Goal: Information Seeking & Learning: Learn about a topic

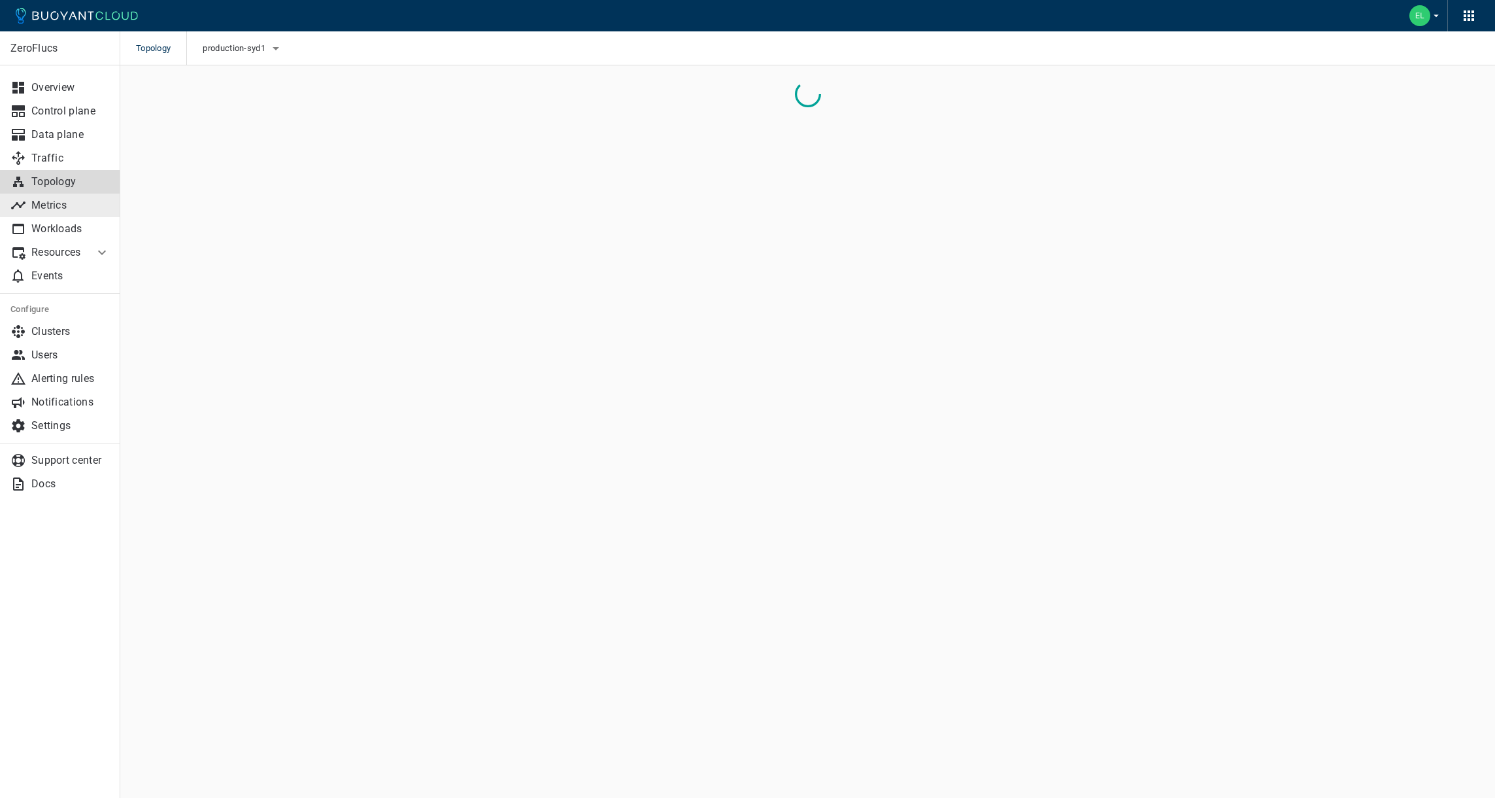
click at [51, 212] on link "Metrics" at bounding box center [60, 206] width 120 height 24
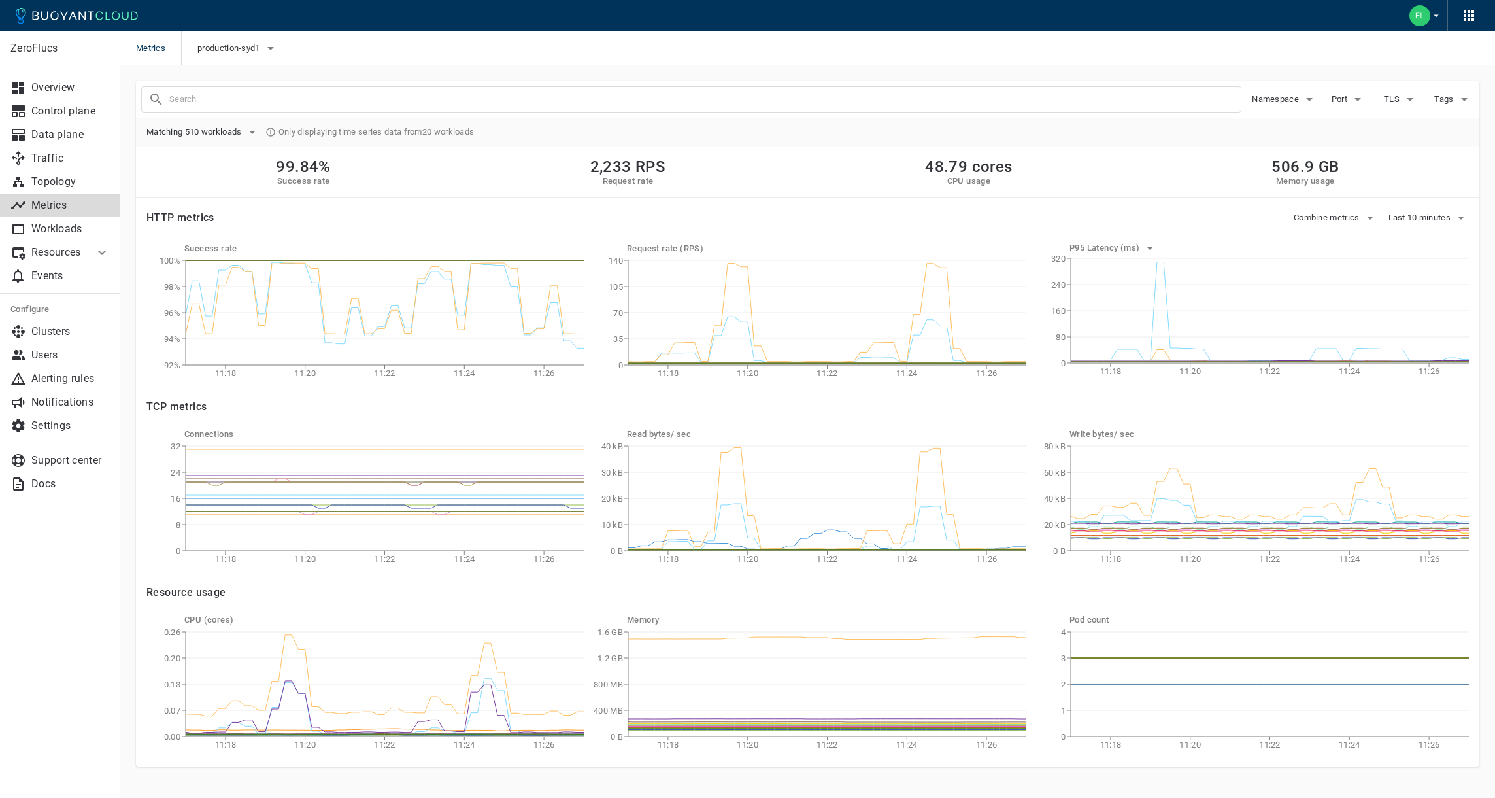
click at [196, 103] on input "text" at bounding box center [705, 99] width 1072 height 18
type input "h"
click at [194, 135] on span "Matching 510 workloads" at bounding box center [195, 132] width 98 height 10
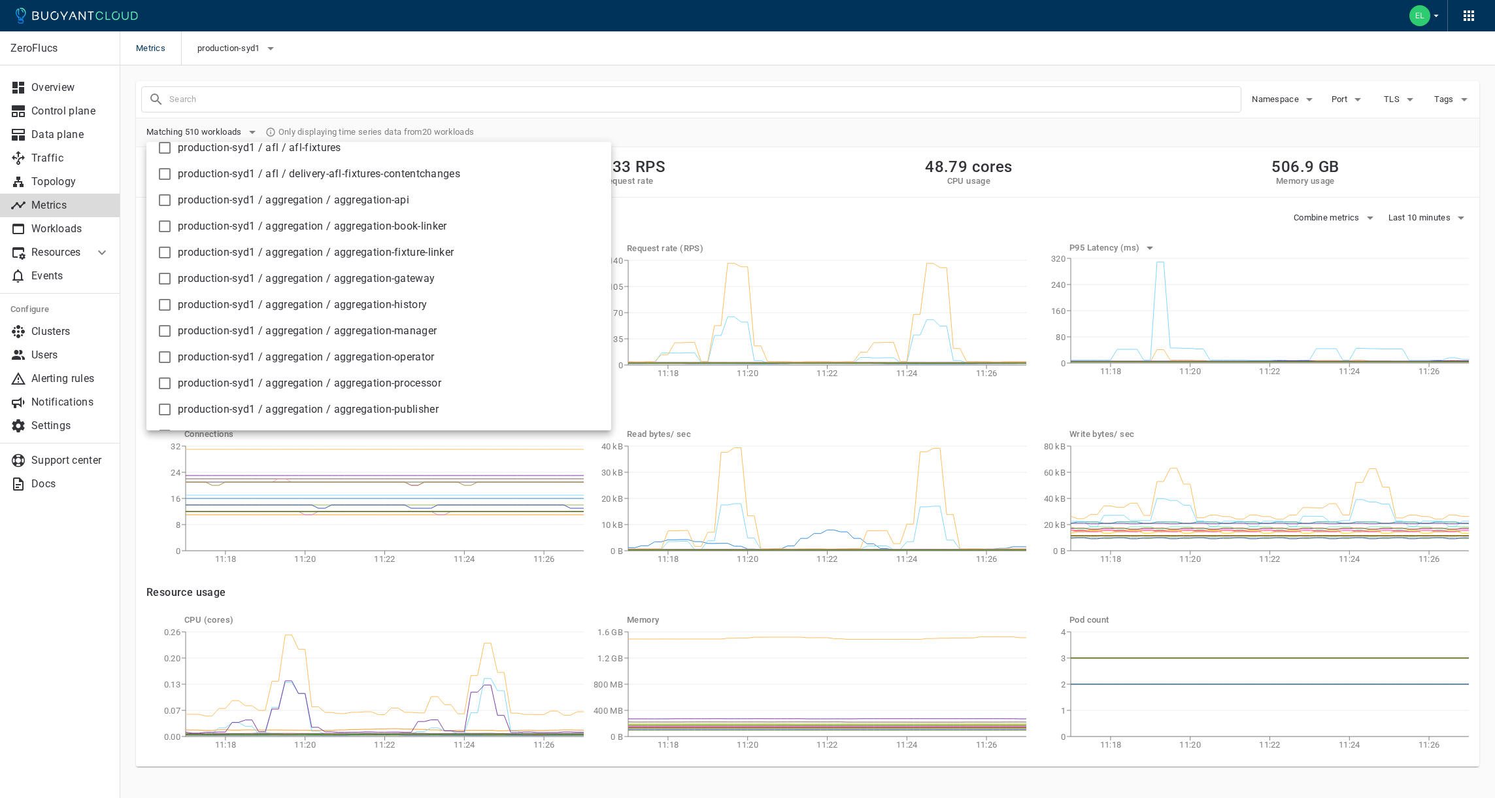
scroll to position [122, 0]
click at [1278, 99] on div at bounding box center [747, 399] width 1495 height 798
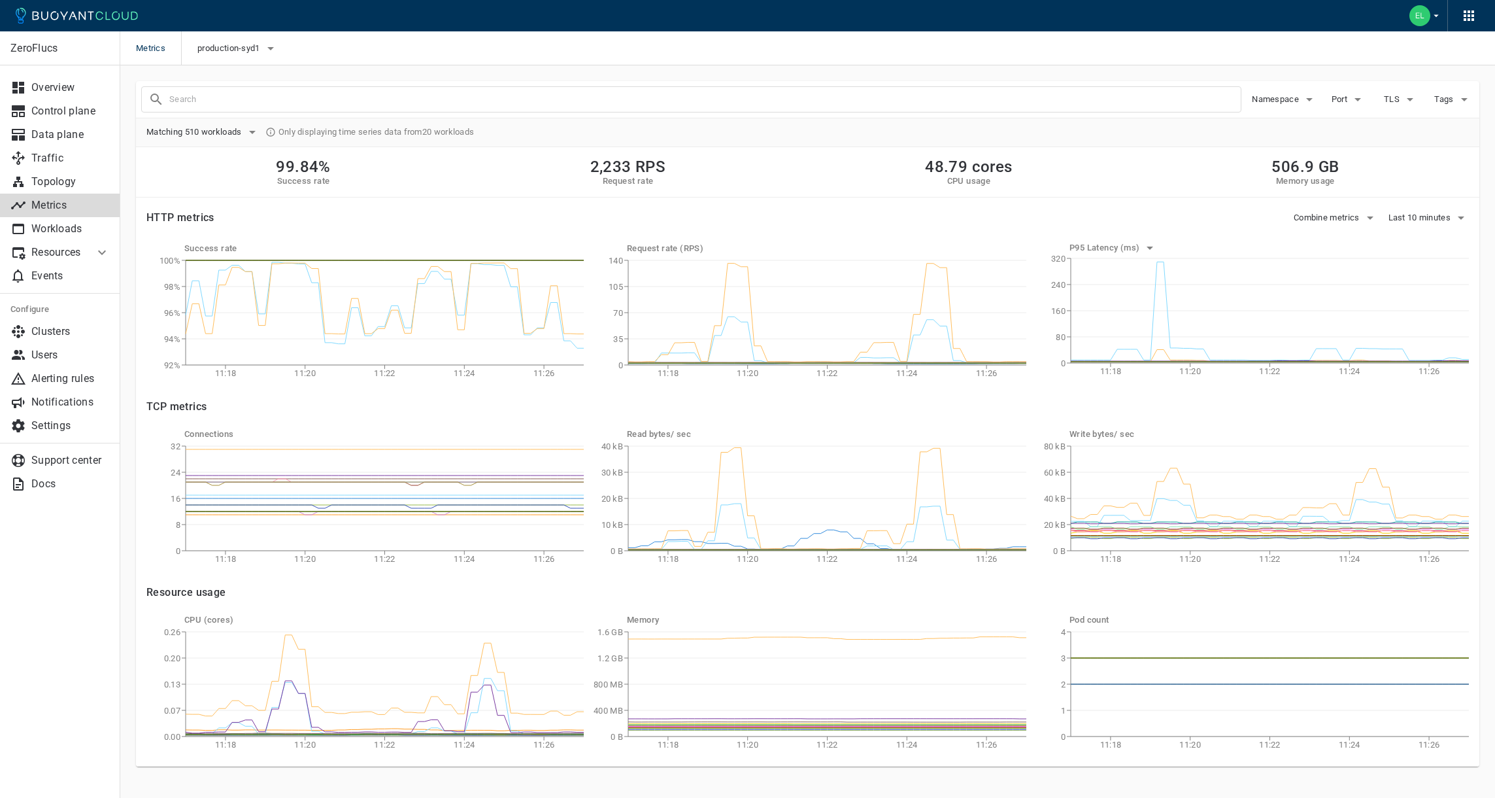
click at [1276, 99] on div "510 workloads production-syd1 / afl / afl-fixtures production-syd1 / afl / deli…" at bounding box center [747, 154] width 1495 height 309
click at [1280, 98] on span "Namespace" at bounding box center [1277, 99] width 50 height 10
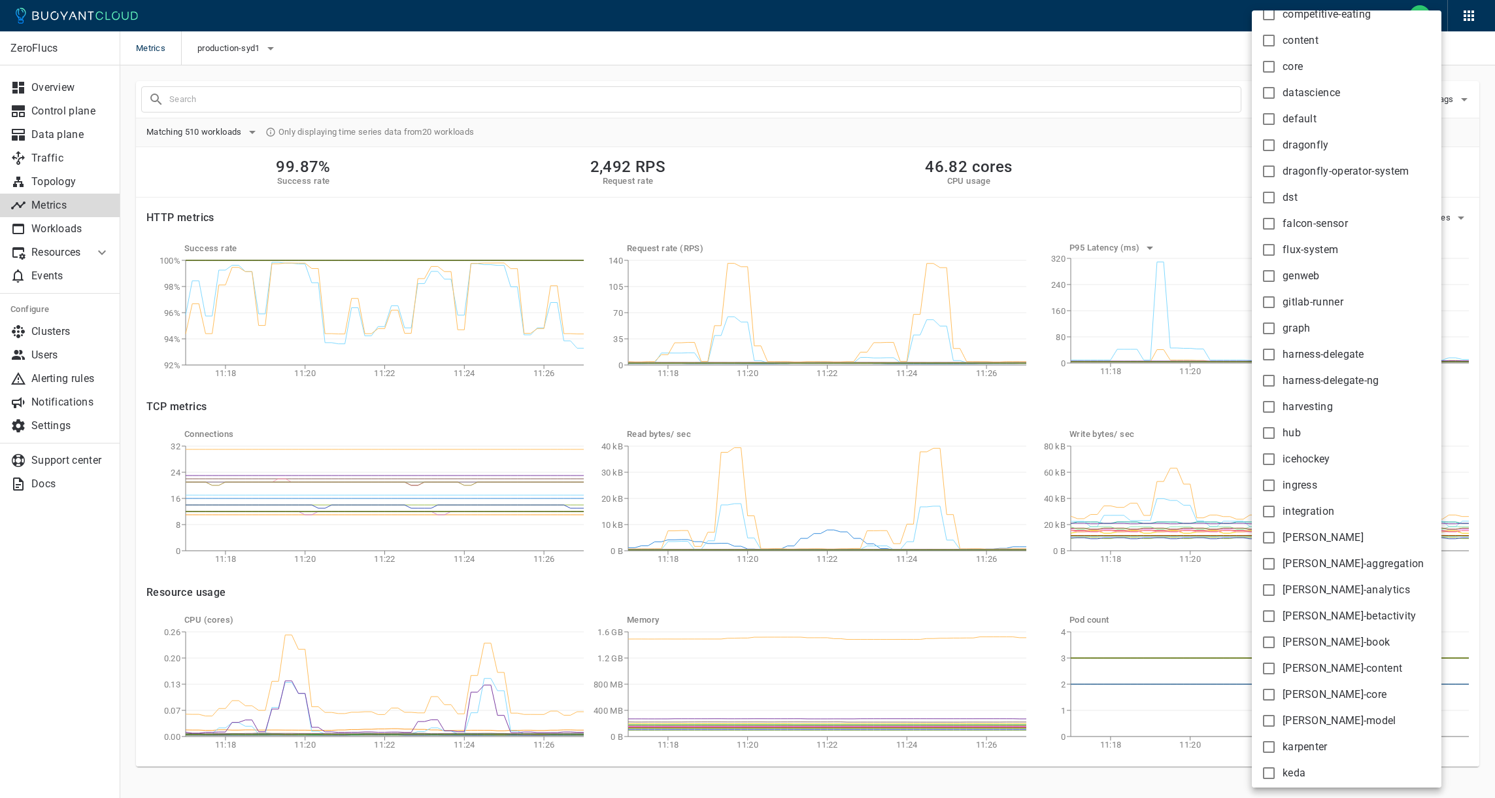
scroll to position [445, 0]
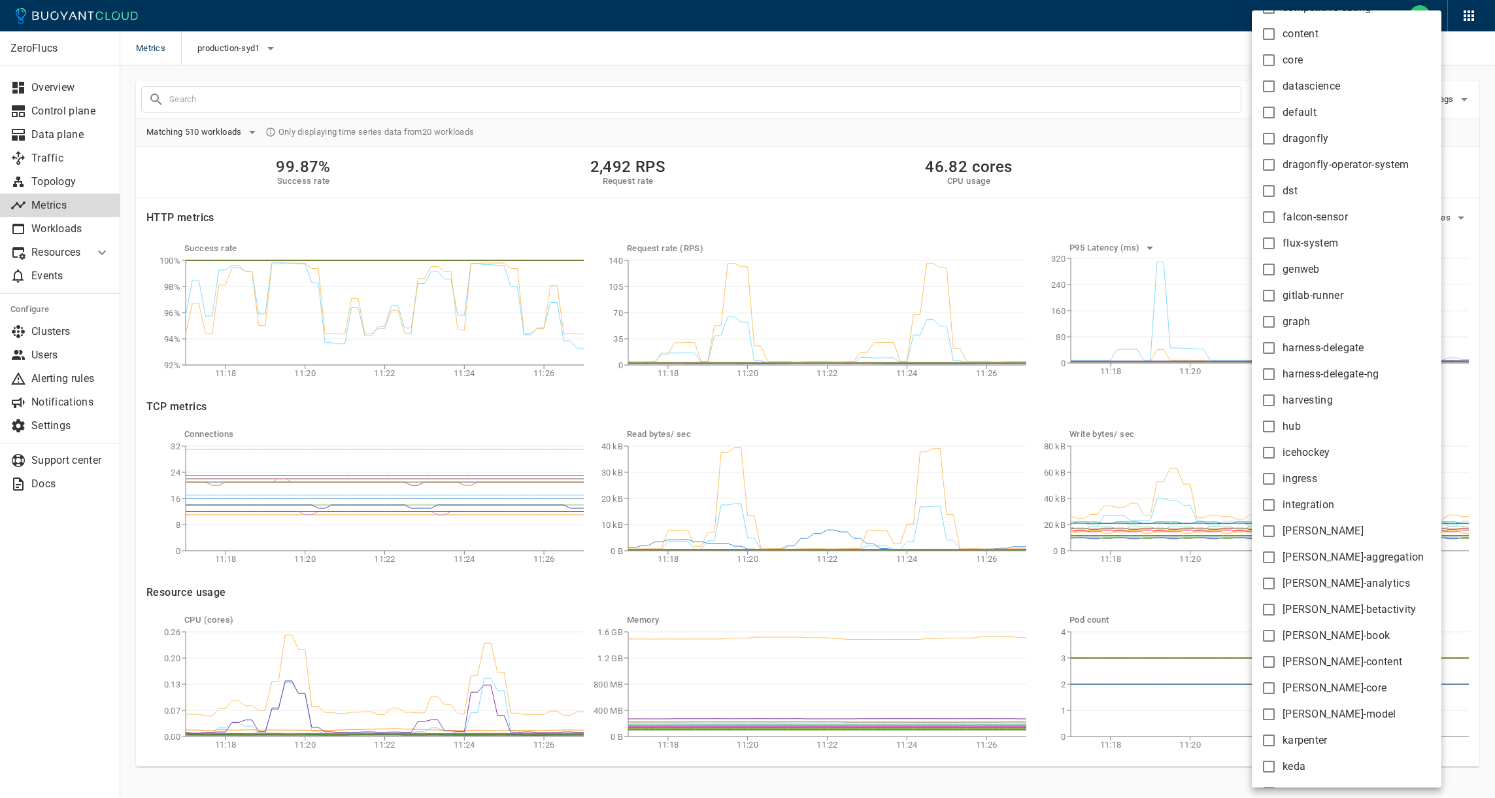
click at [1294, 421] on span "hub" at bounding box center [1292, 426] width 18 height 13
click at [1277, 421] on input "hub" at bounding box center [1269, 426] width 16 height 16
checkbox input "true"
type input "namespace:hub"
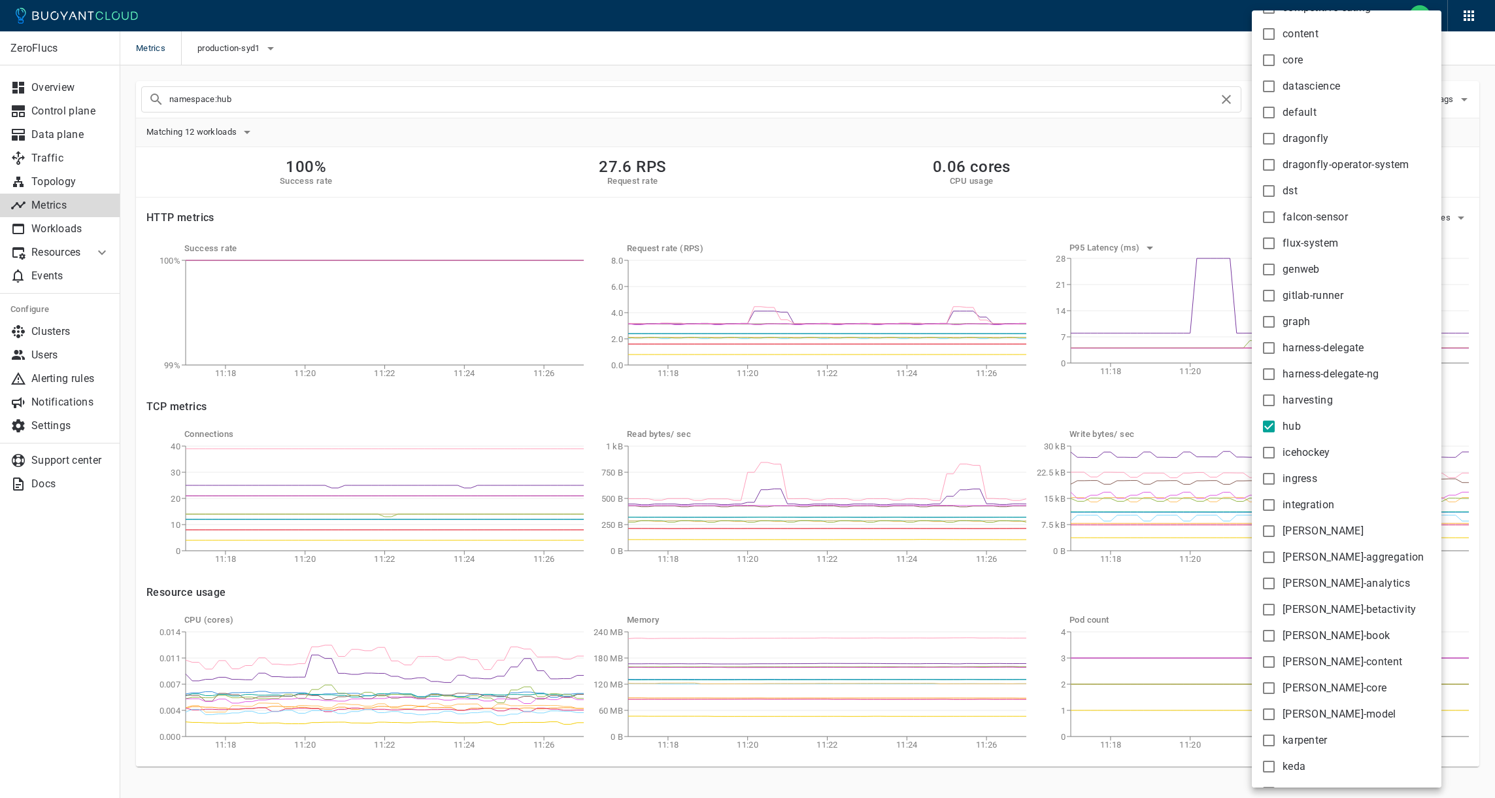
click at [874, 40] on div at bounding box center [747, 399] width 1495 height 798
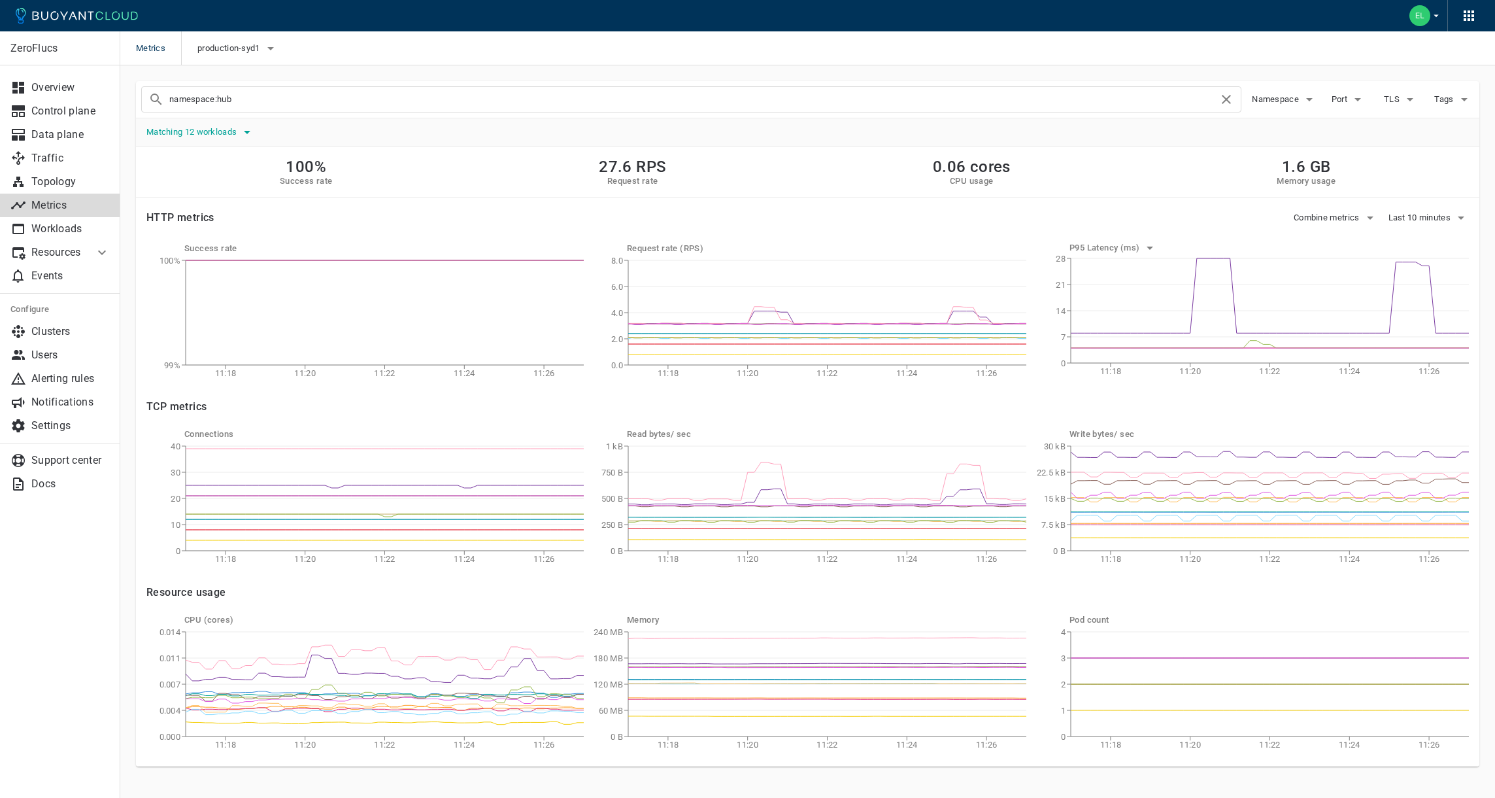
click at [182, 139] on button "Matching 12 workloads" at bounding box center [200, 132] width 109 height 20
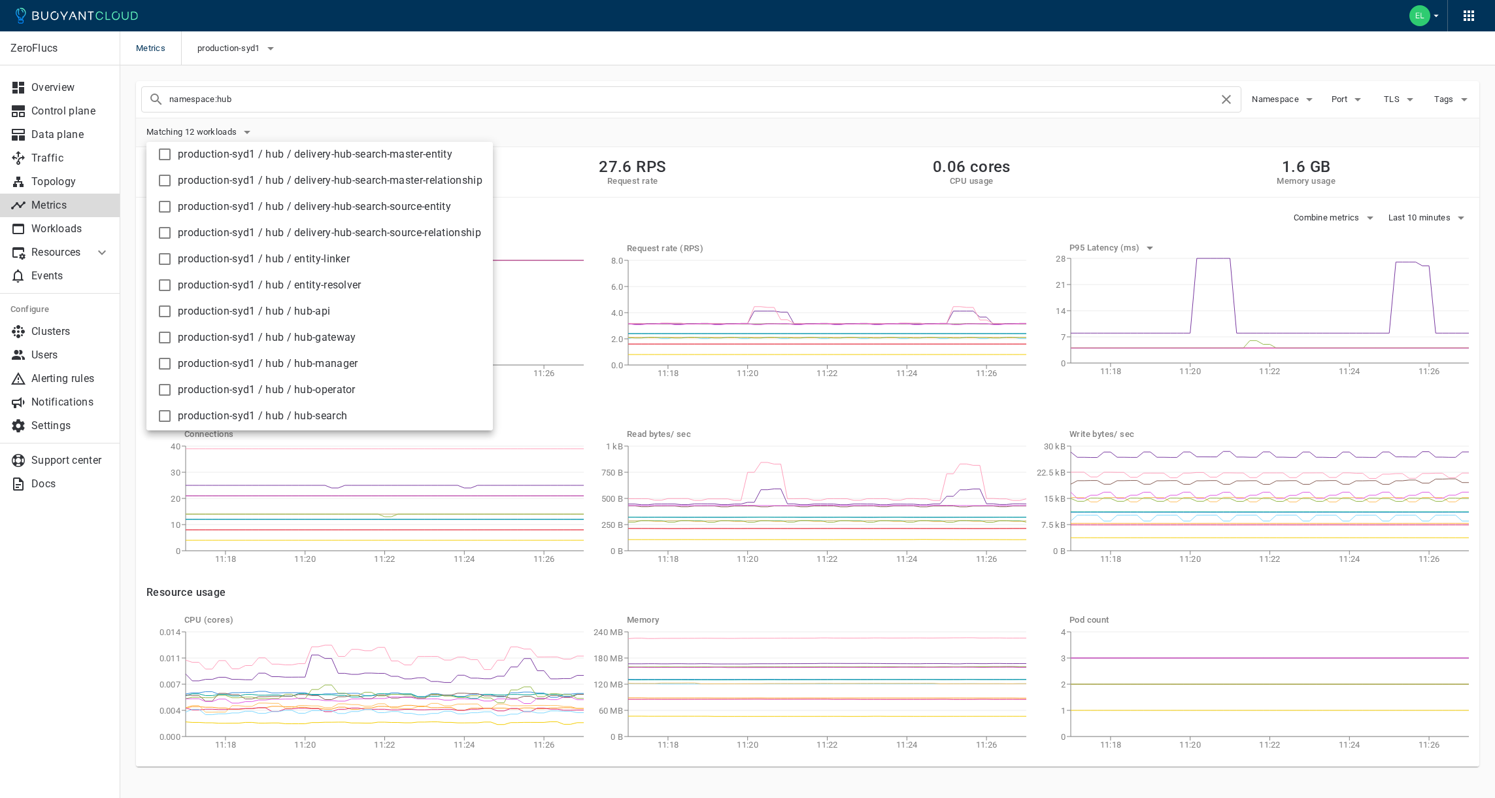
scroll to position [84, 0]
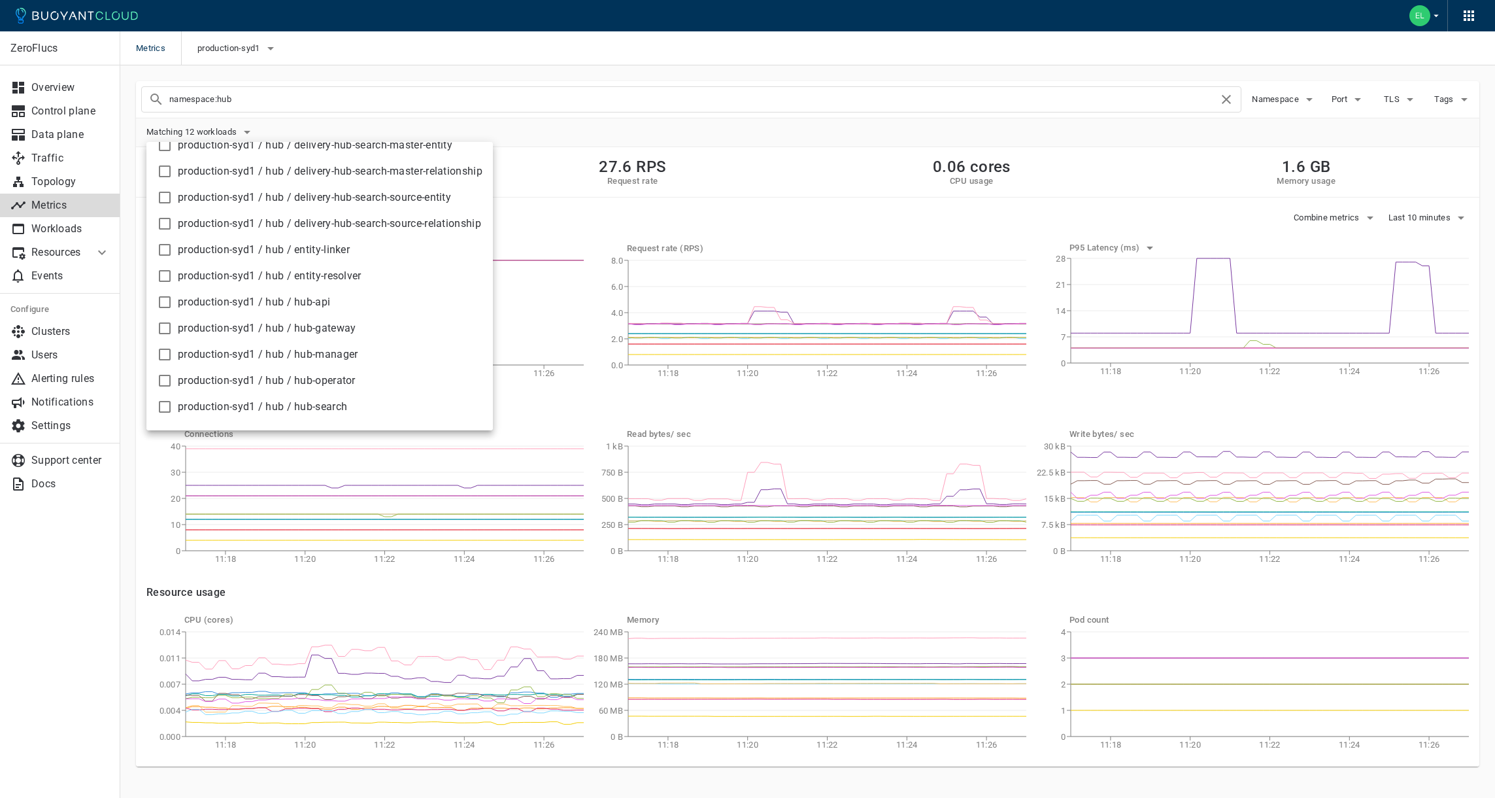
click at [302, 357] on span "production-syd1 / hub / hub-manager" at bounding box center [330, 354] width 305 height 13
checkbox input "true"
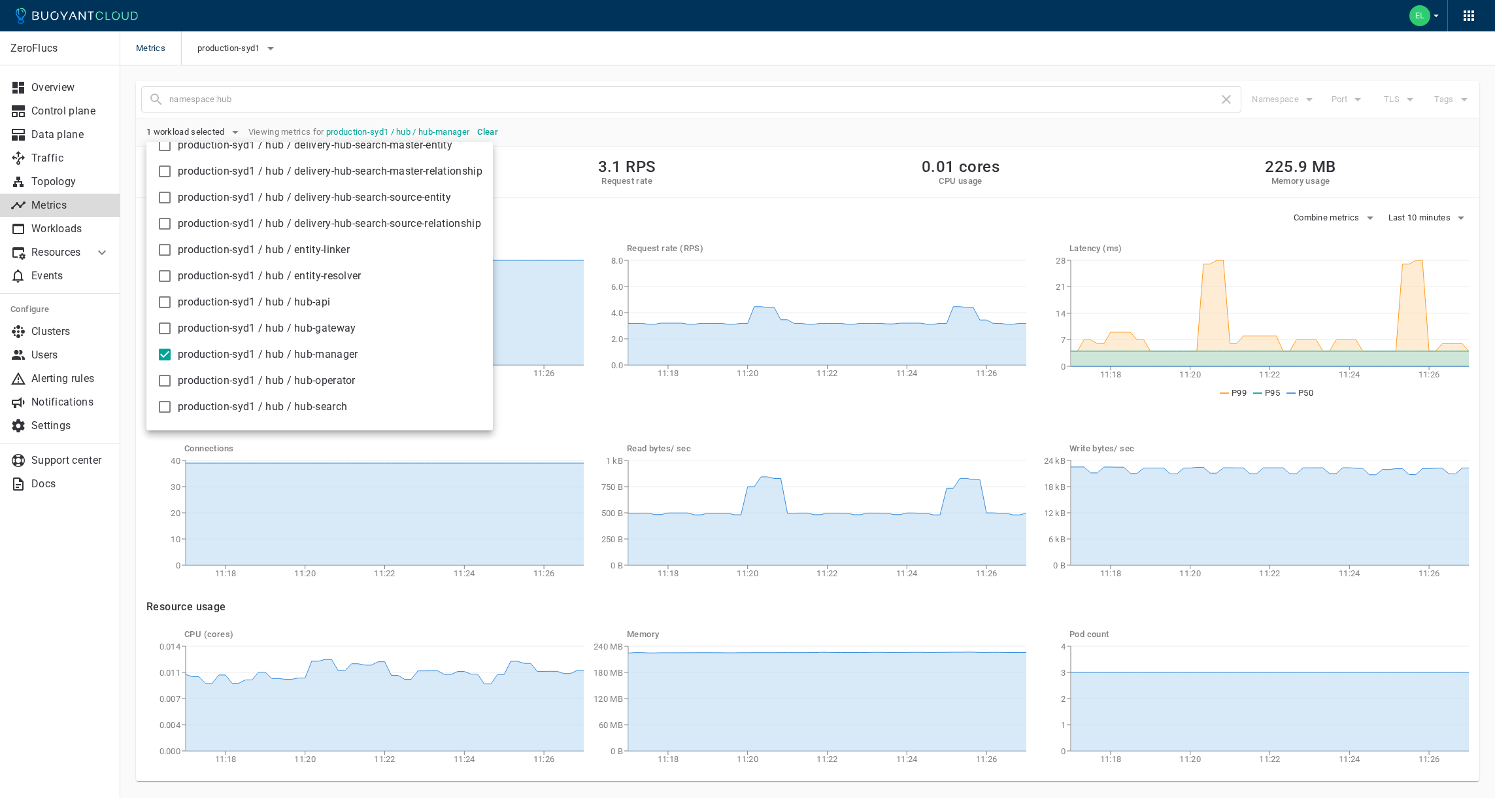
click at [699, 54] on div at bounding box center [747, 399] width 1495 height 798
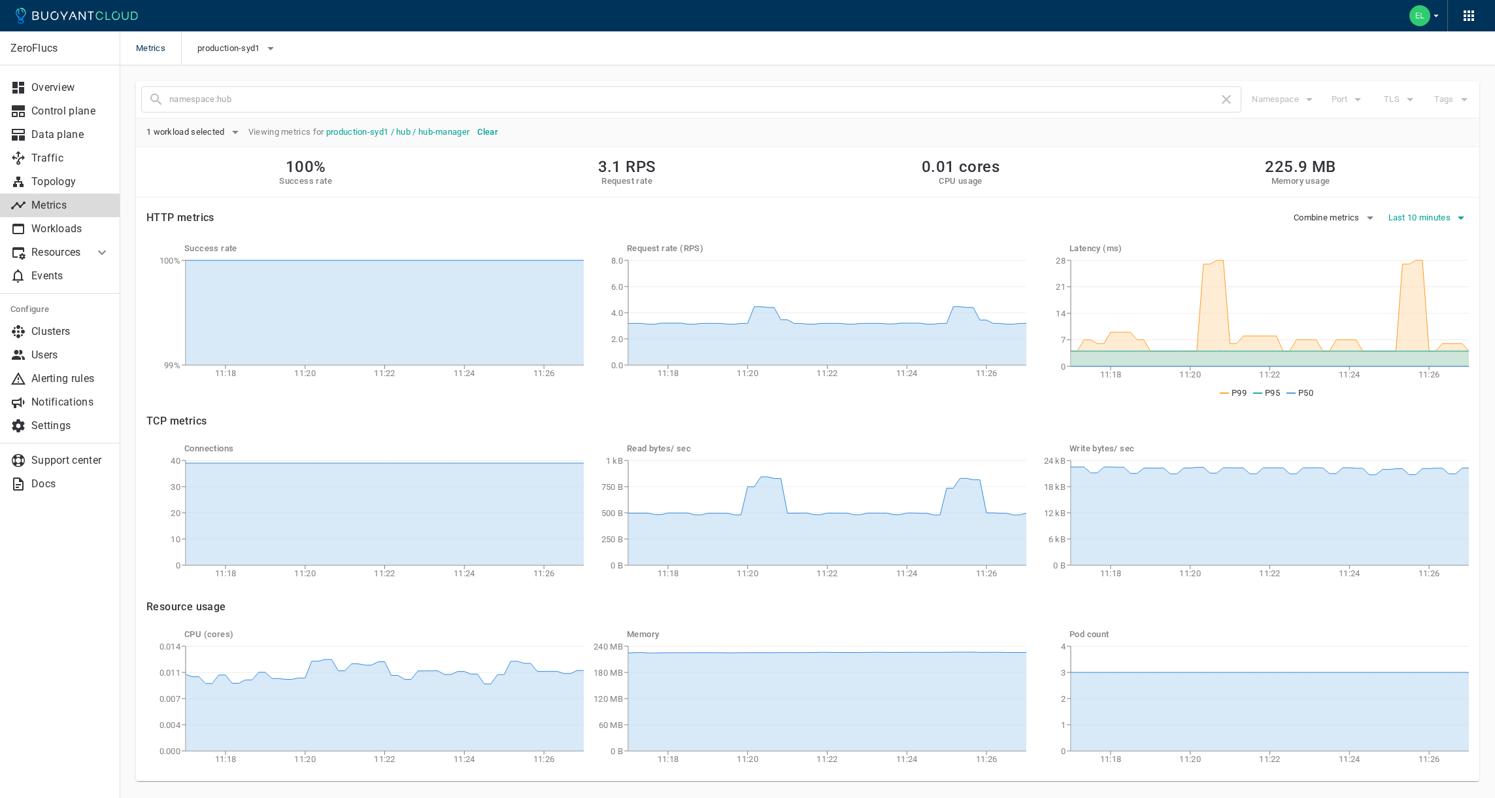
click at [1424, 214] on span "Last 10 minutes" at bounding box center [1421, 218] width 65 height 10
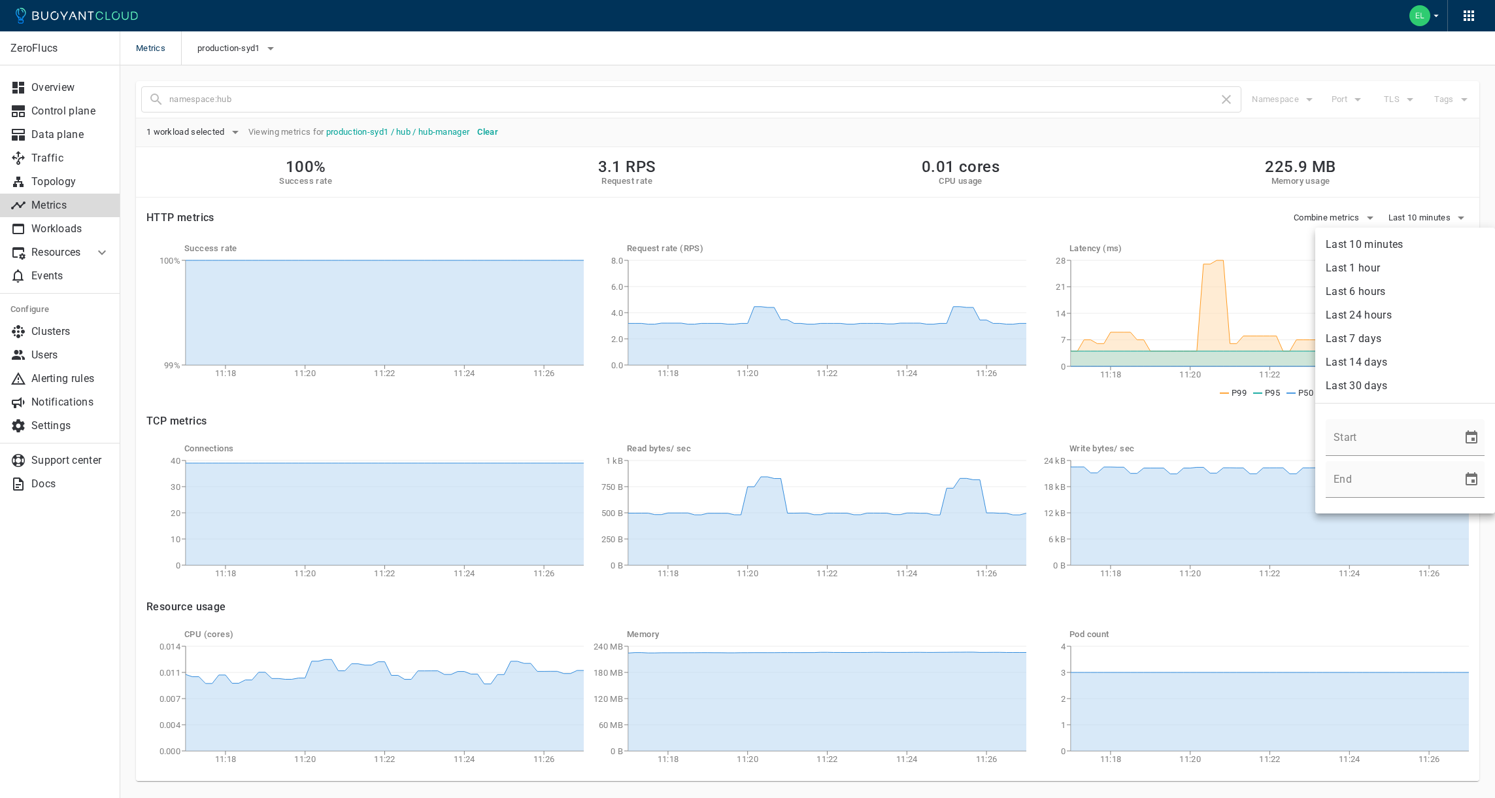
click at [1165, 149] on div at bounding box center [747, 399] width 1495 height 798
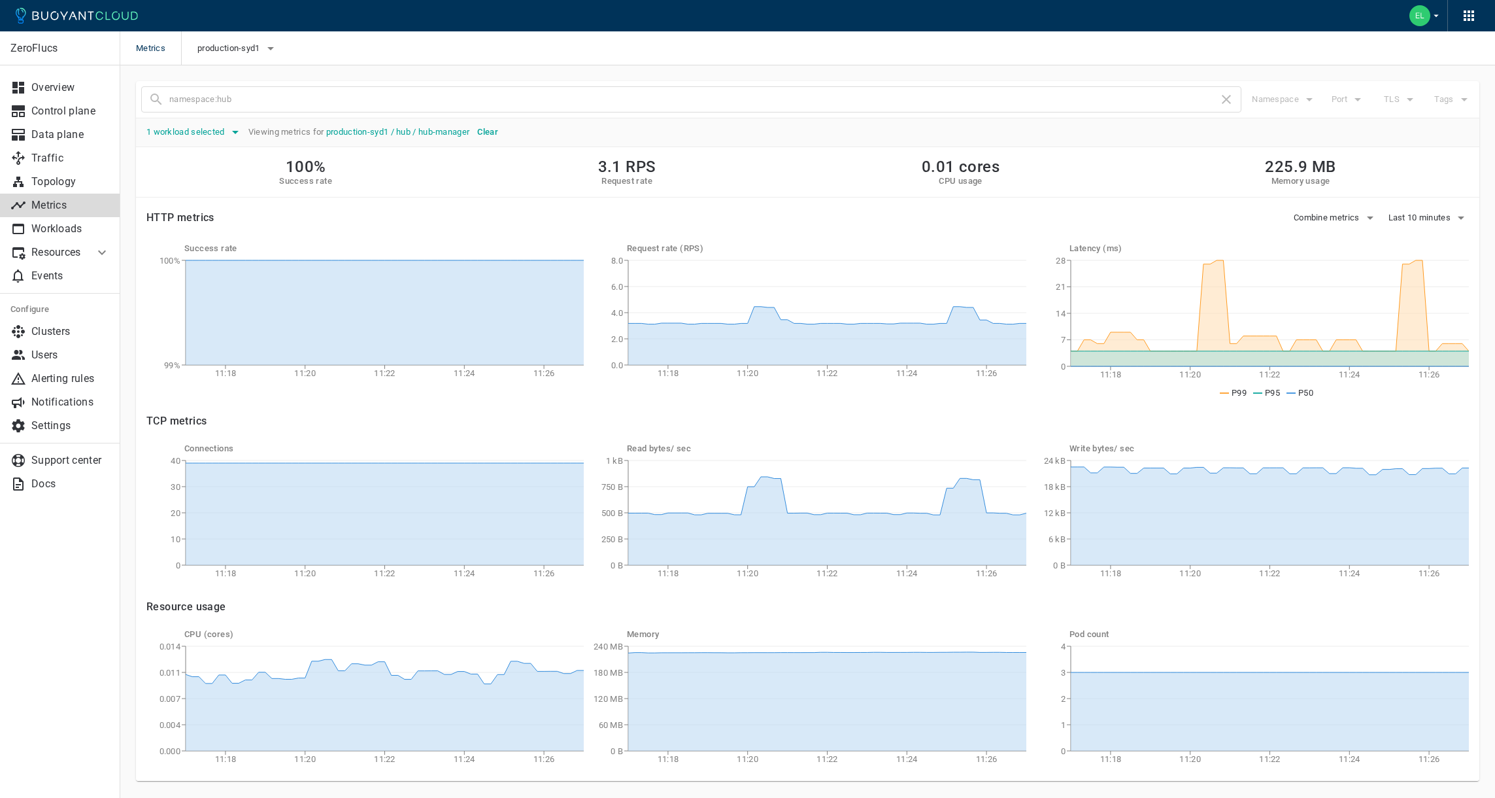
click at [214, 135] on span "1 workload selected" at bounding box center [186, 132] width 81 height 10
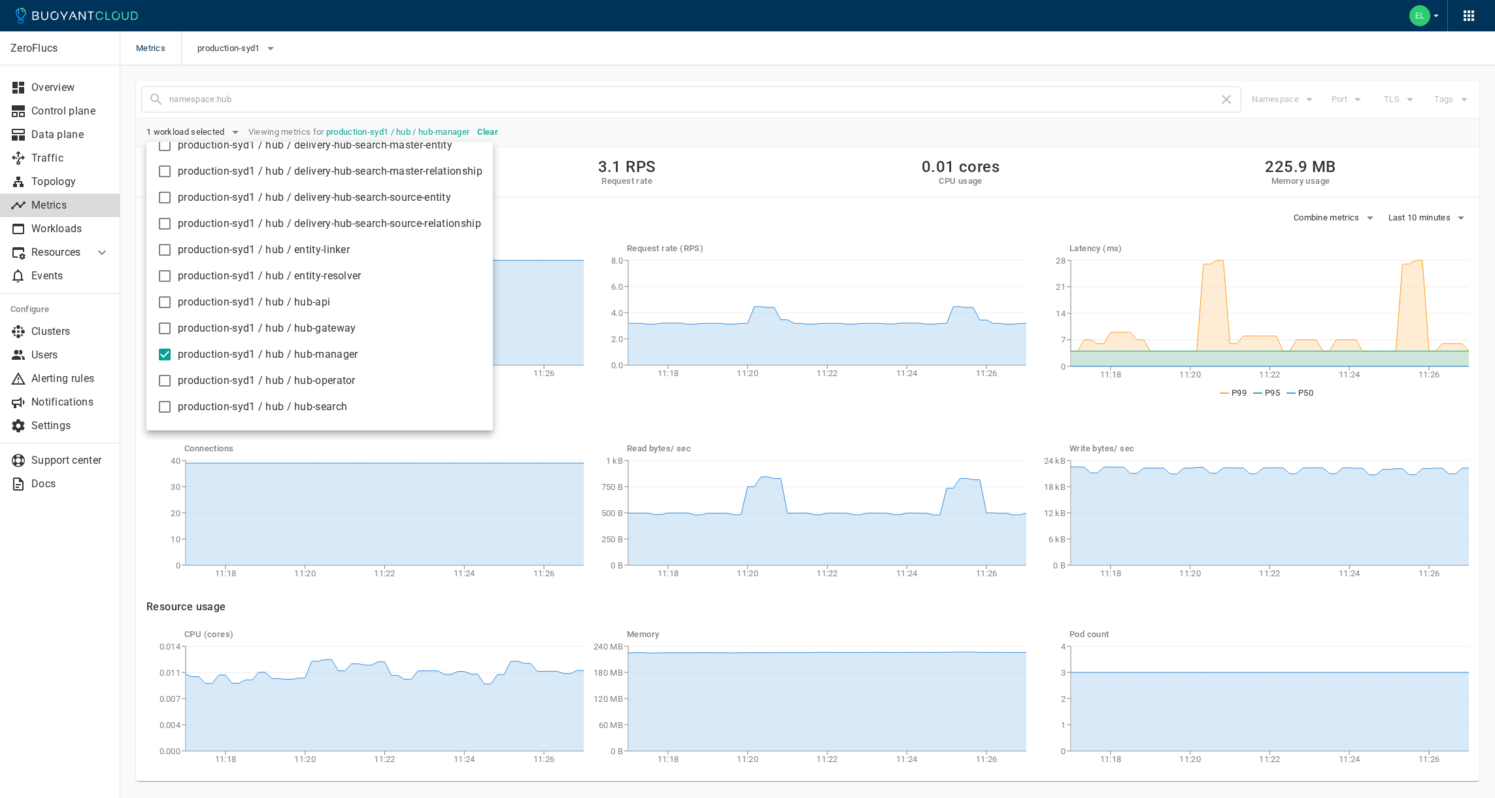
scroll to position [78, 0]
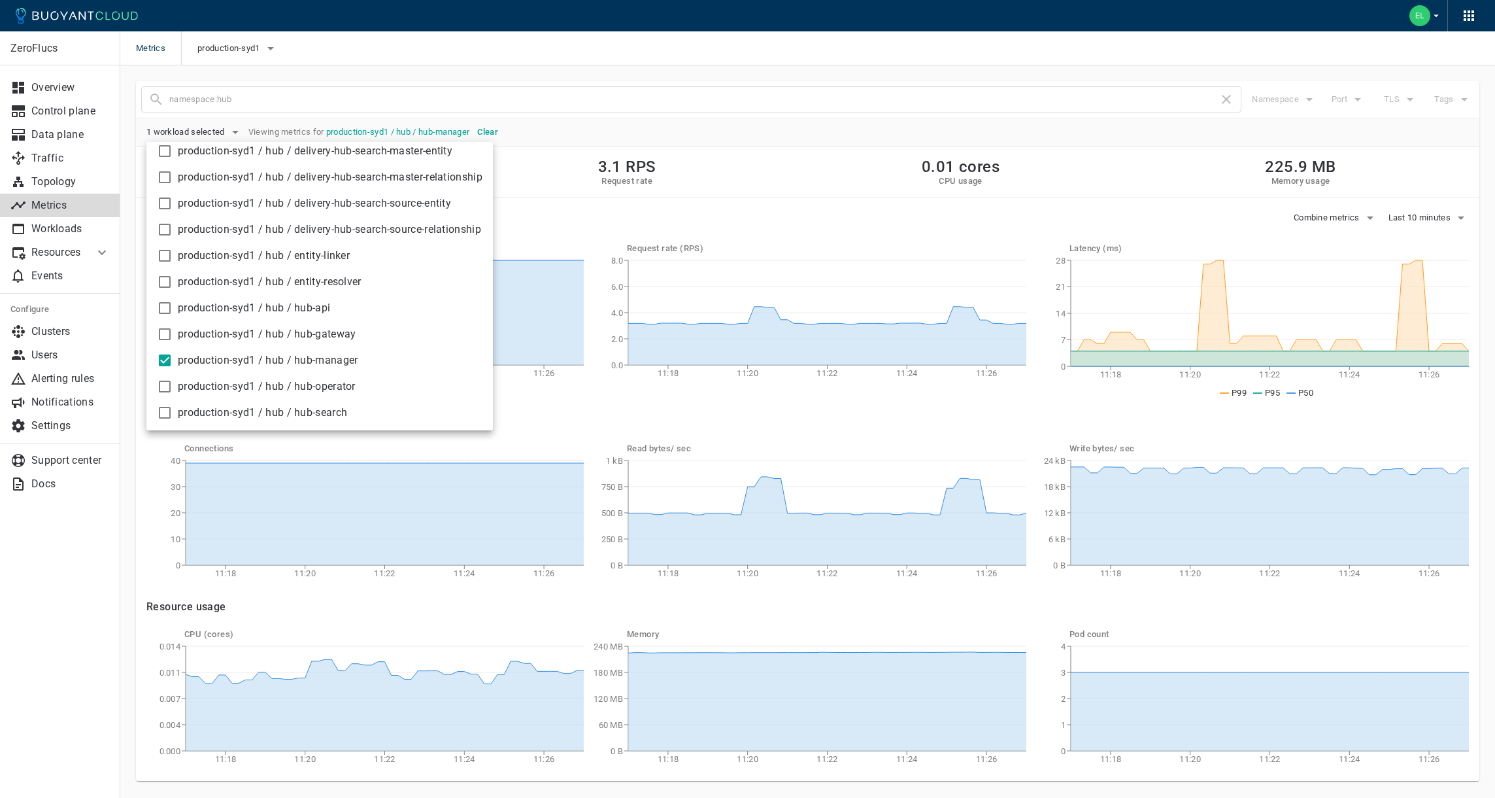
click at [243, 341] on li "production-syd1 / hub / hub-gateway" at bounding box center [319, 334] width 347 height 26
checkbox input "true"
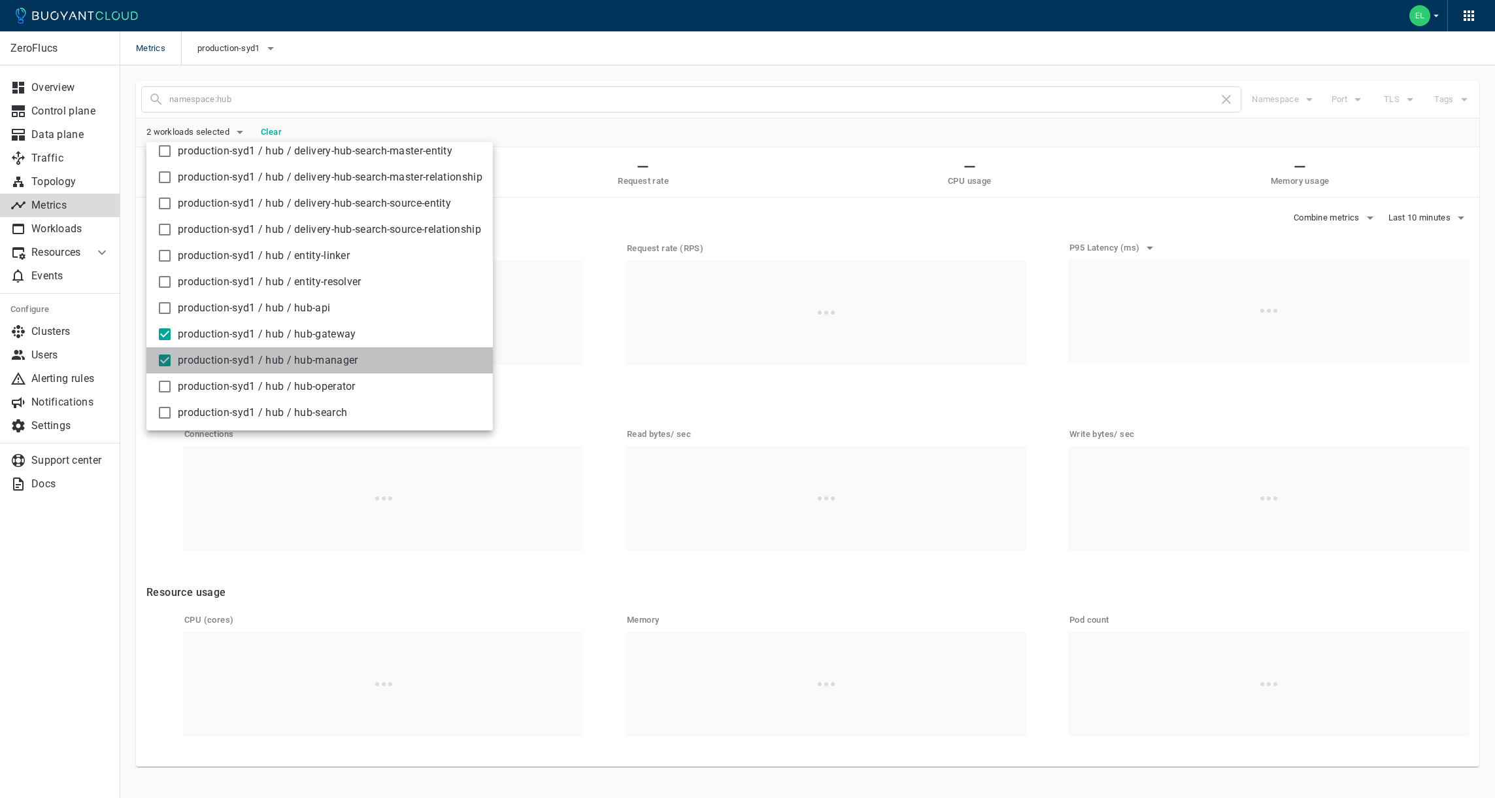
click at [228, 358] on span "production-syd1 / hub / hub-manager" at bounding box center [330, 360] width 305 height 13
checkbox input "false"
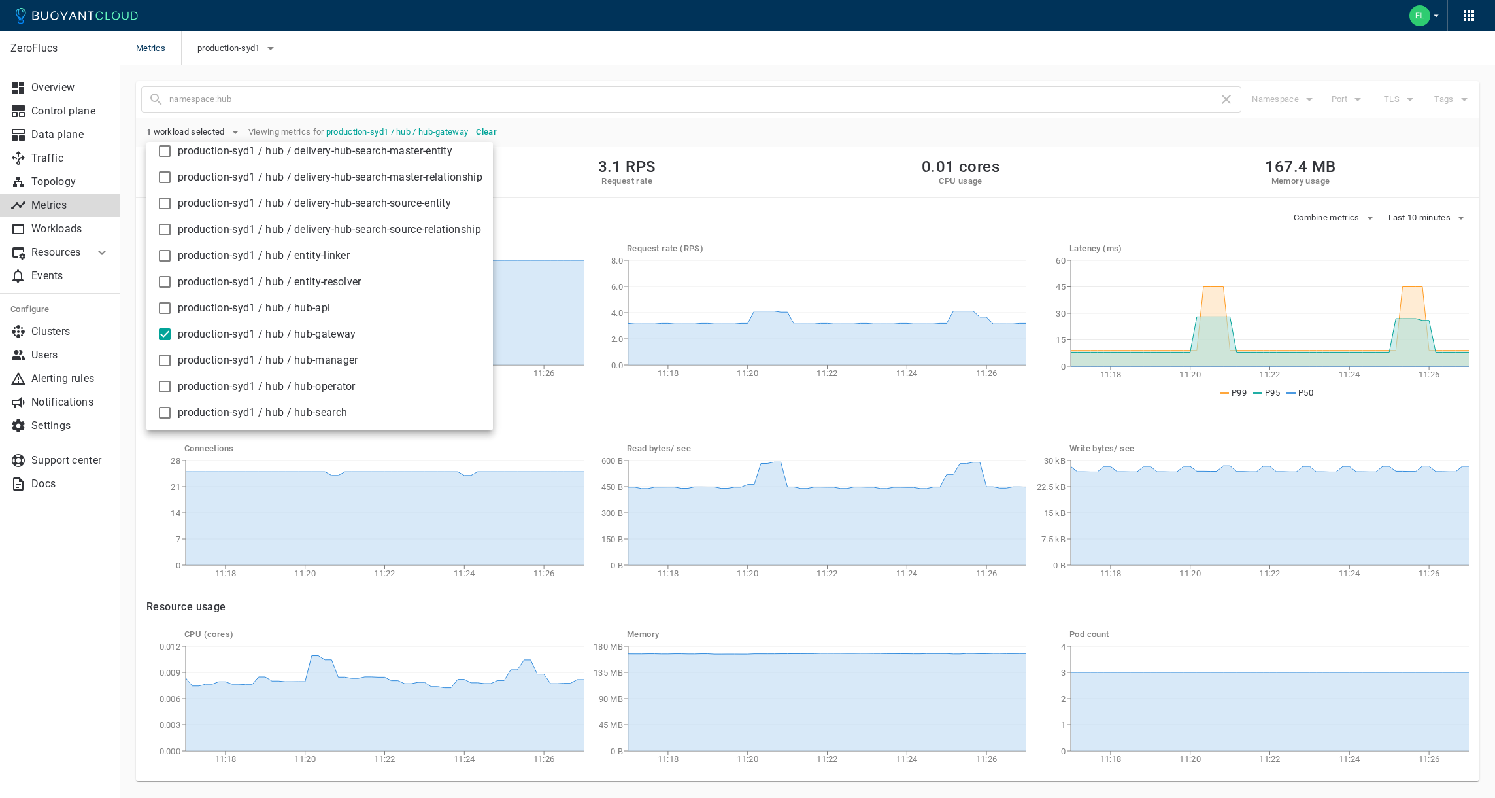
drag, startPoint x: 1427, startPoint y: 392, endPoint x: 1442, endPoint y: 307, distance: 87.0
click at [1429, 390] on div at bounding box center [747, 399] width 1495 height 798
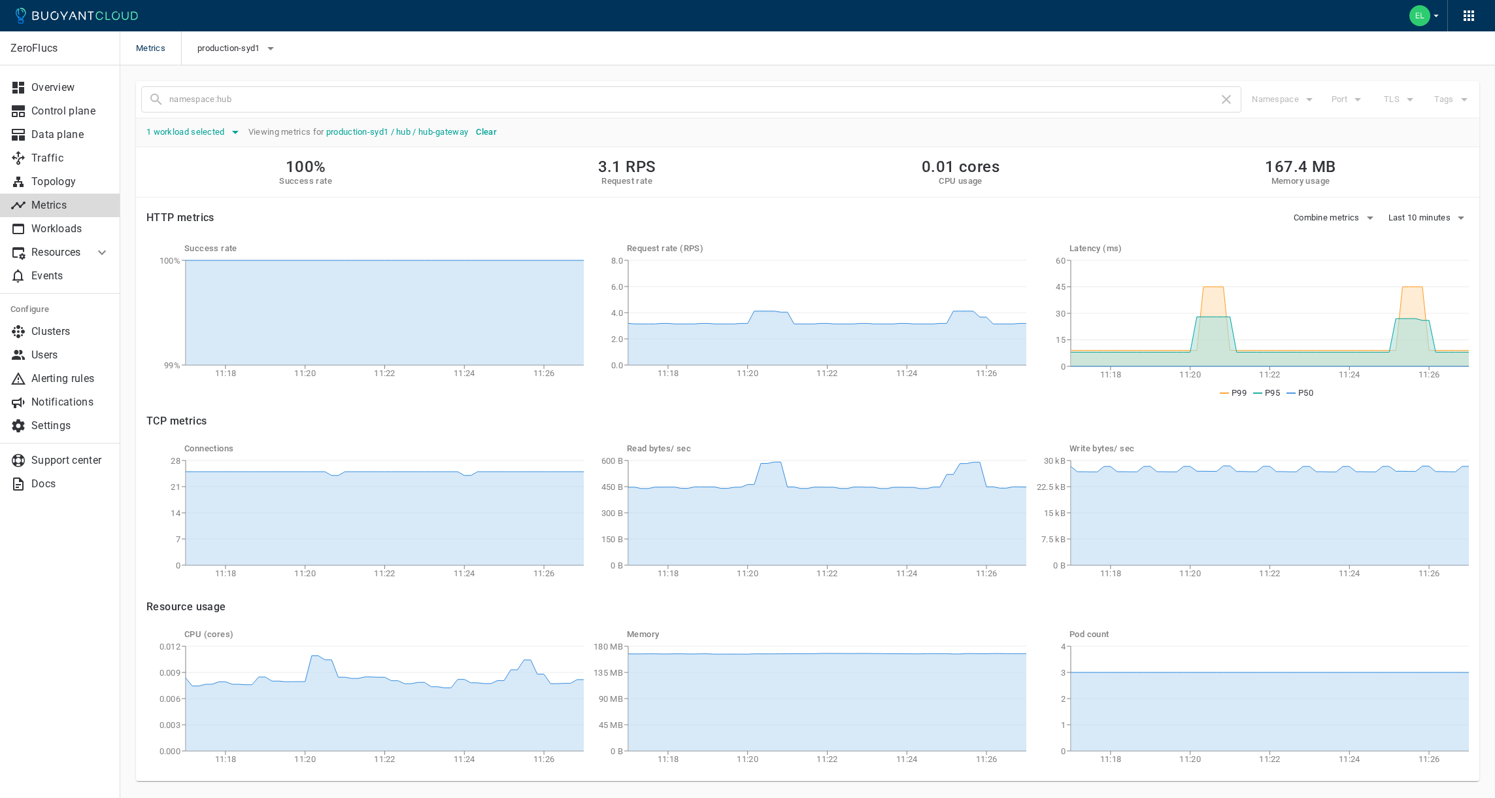
click at [182, 129] on span "1 workload selected" at bounding box center [186, 132] width 81 height 10
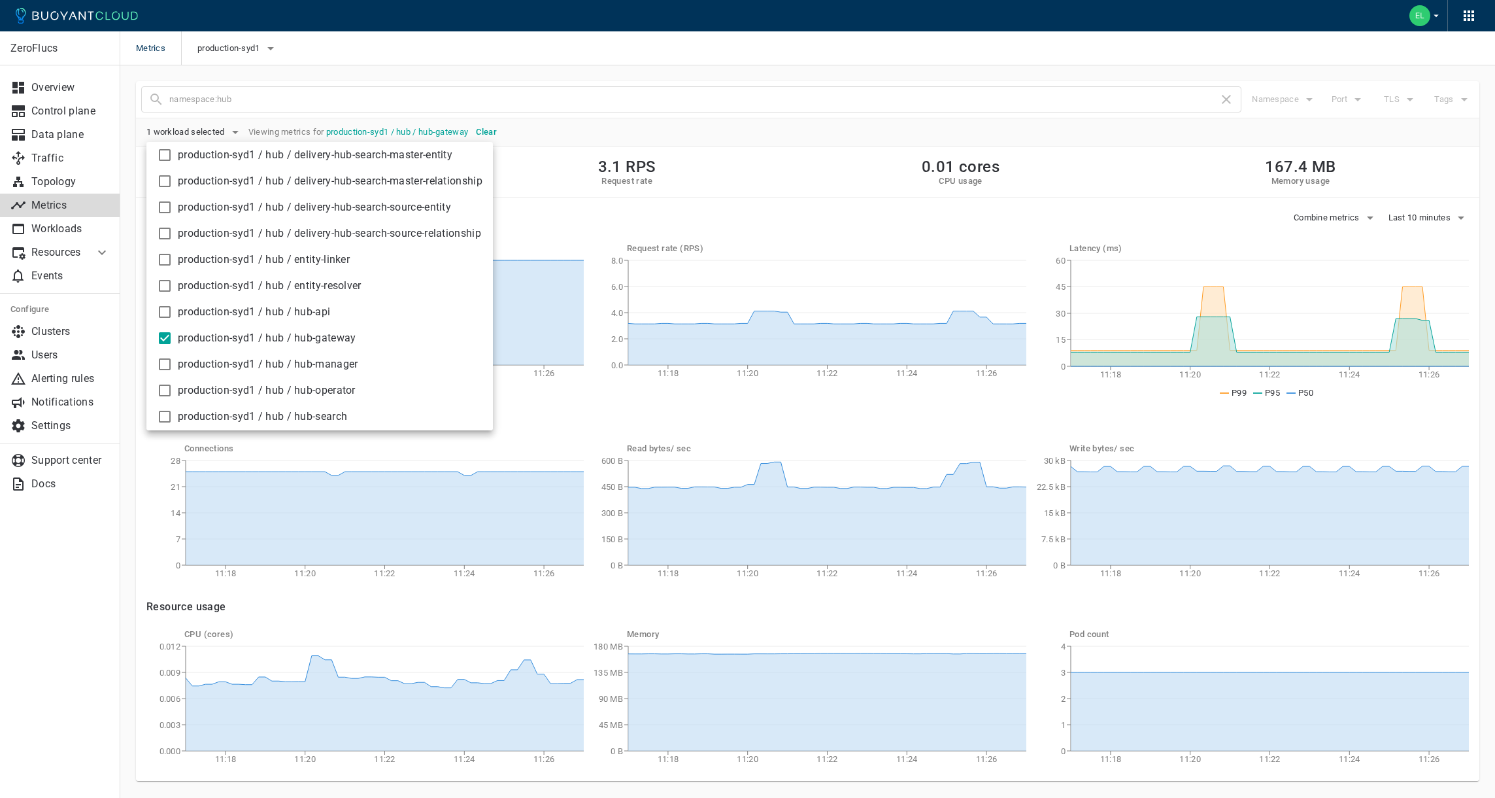
scroll to position [84, 0]
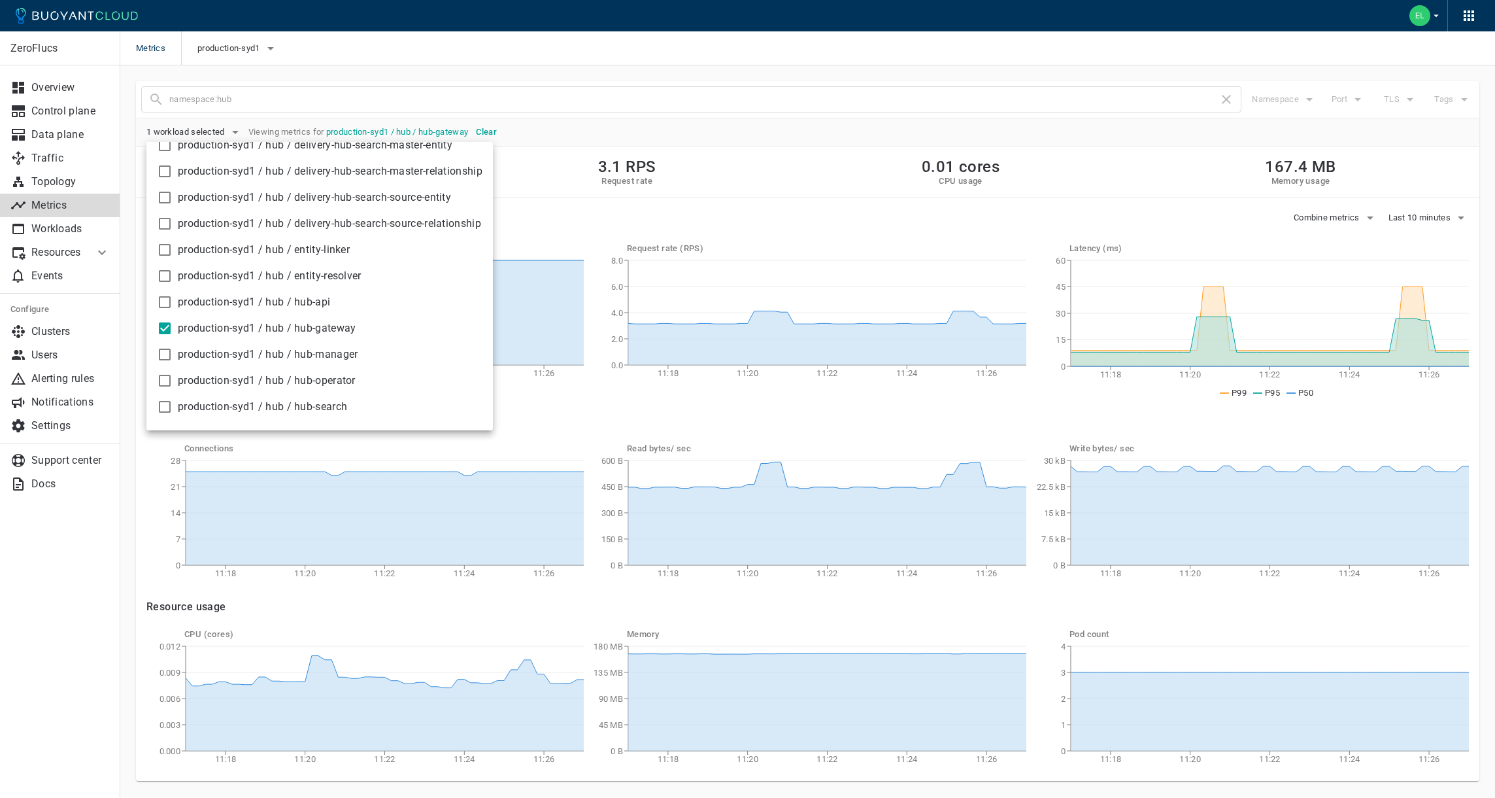
click at [247, 334] on span "production-syd1 / hub / hub-gateway" at bounding box center [330, 328] width 305 height 13
checkbox input "false"
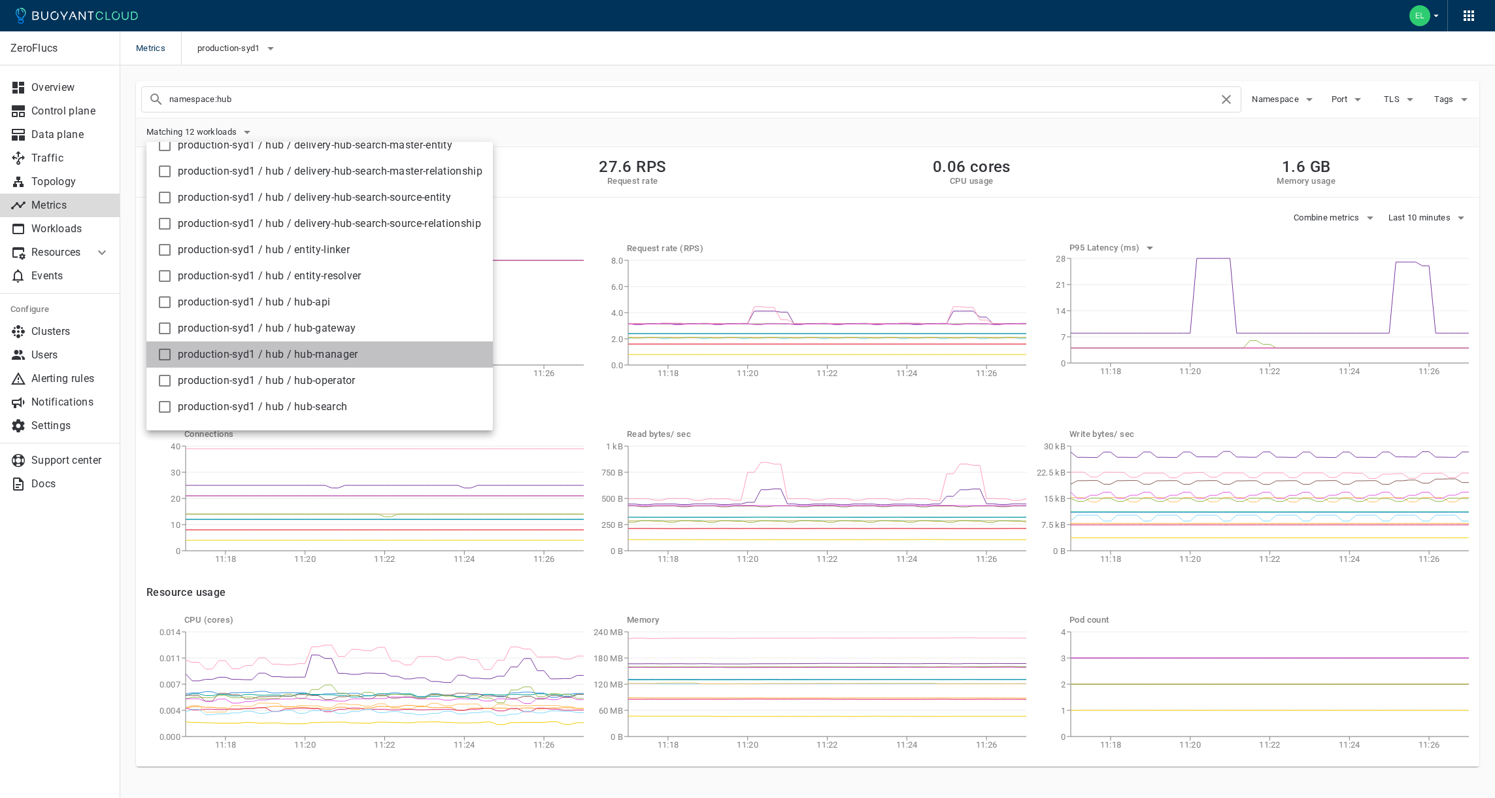
click at [241, 359] on span "production-syd1 / hub / hub-manager" at bounding box center [330, 354] width 305 height 13
checkbox input "true"
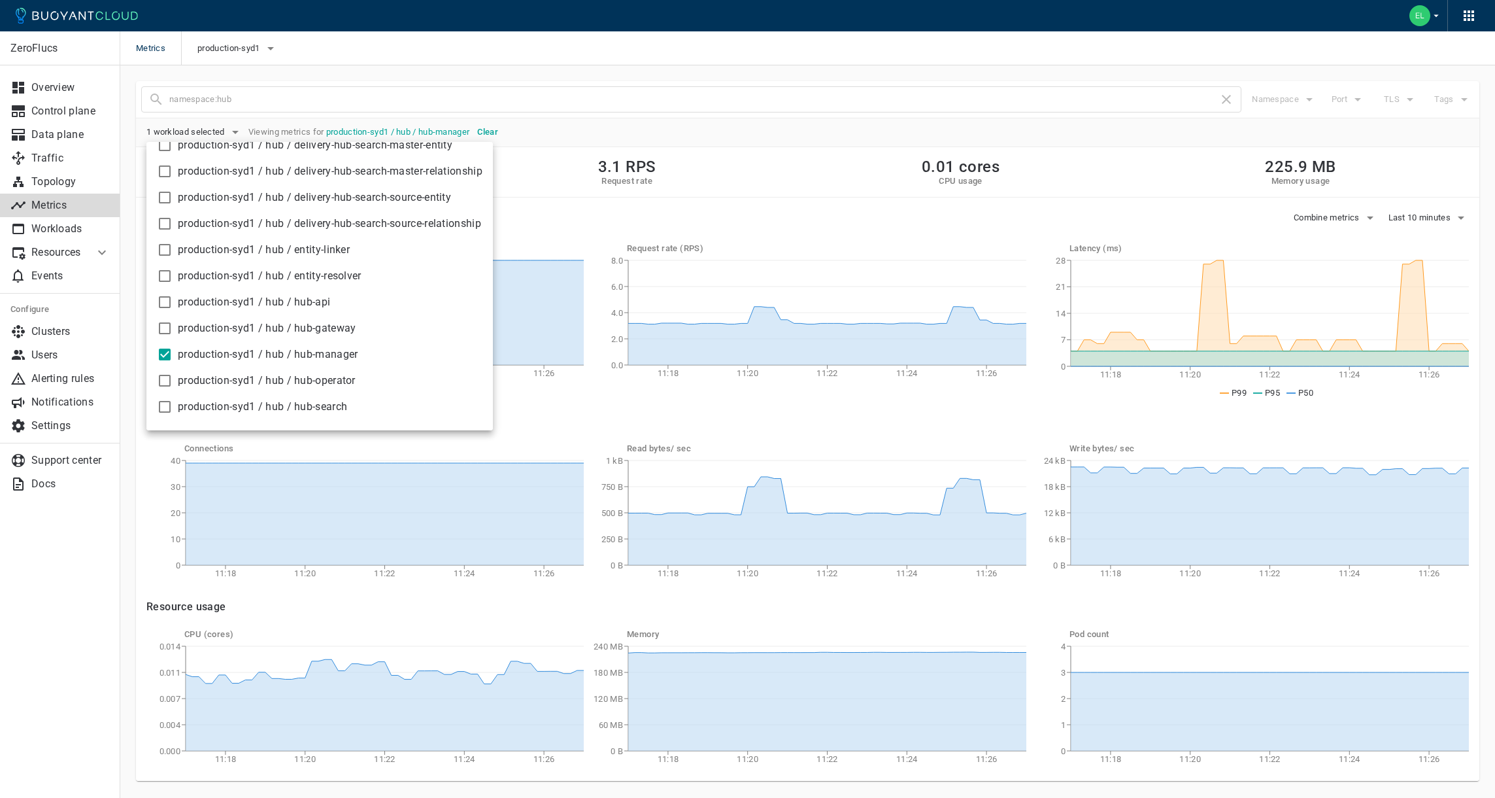
click at [1073, 58] on div at bounding box center [747, 399] width 1495 height 798
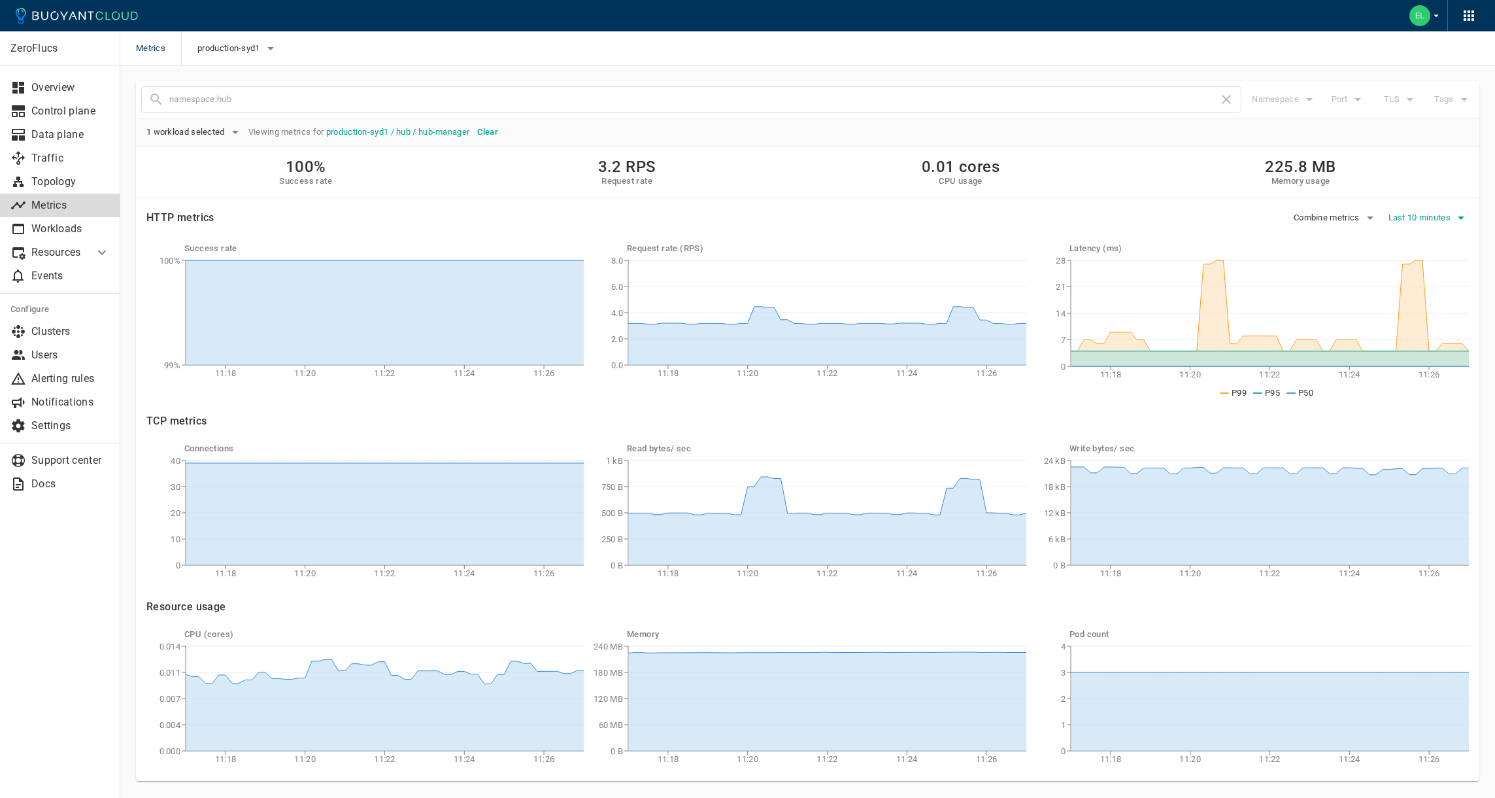
click at [1412, 213] on span "Last 10 minutes" at bounding box center [1421, 218] width 65 height 10
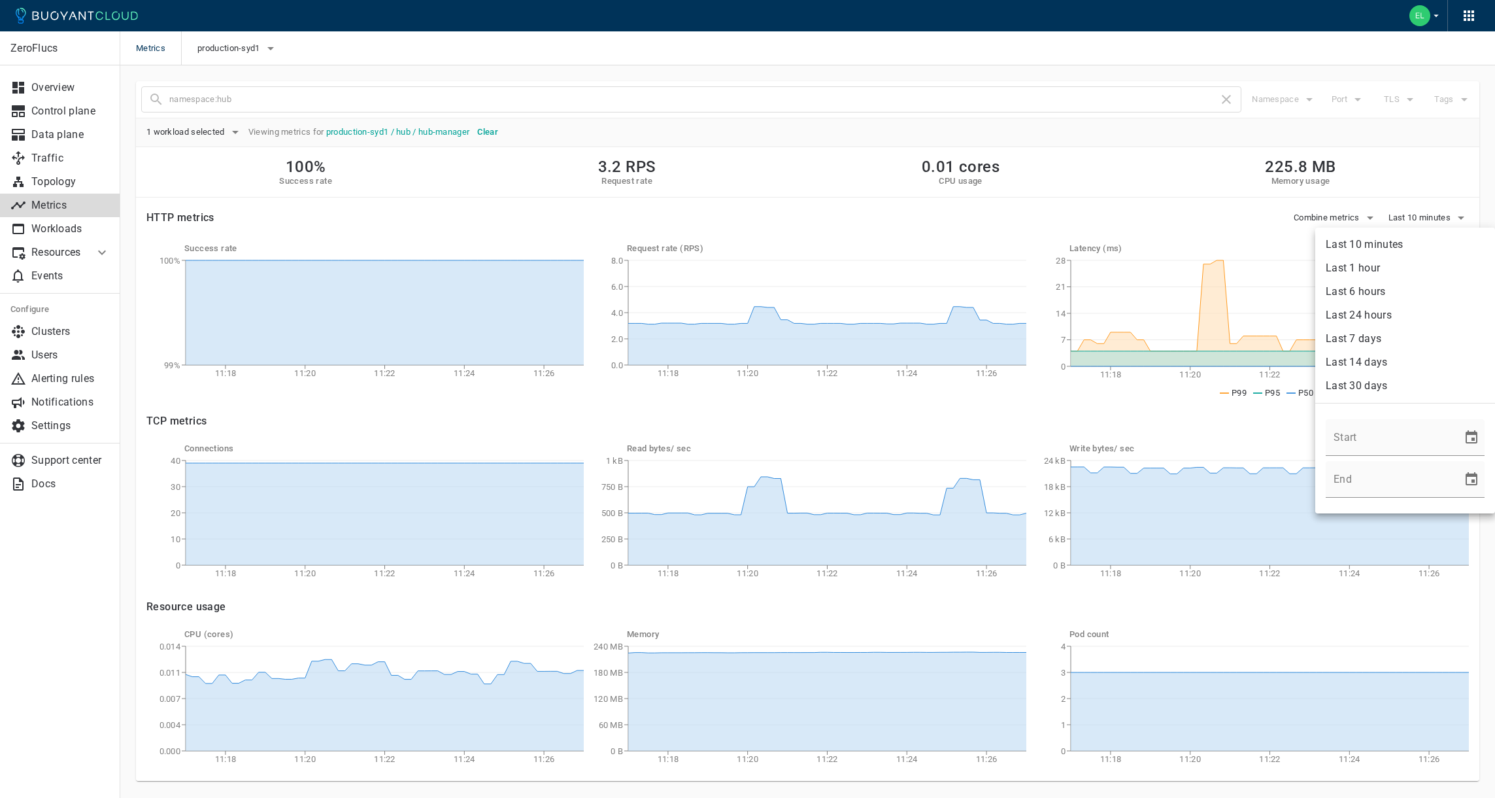
click at [1412, 213] on div at bounding box center [747, 399] width 1495 height 798
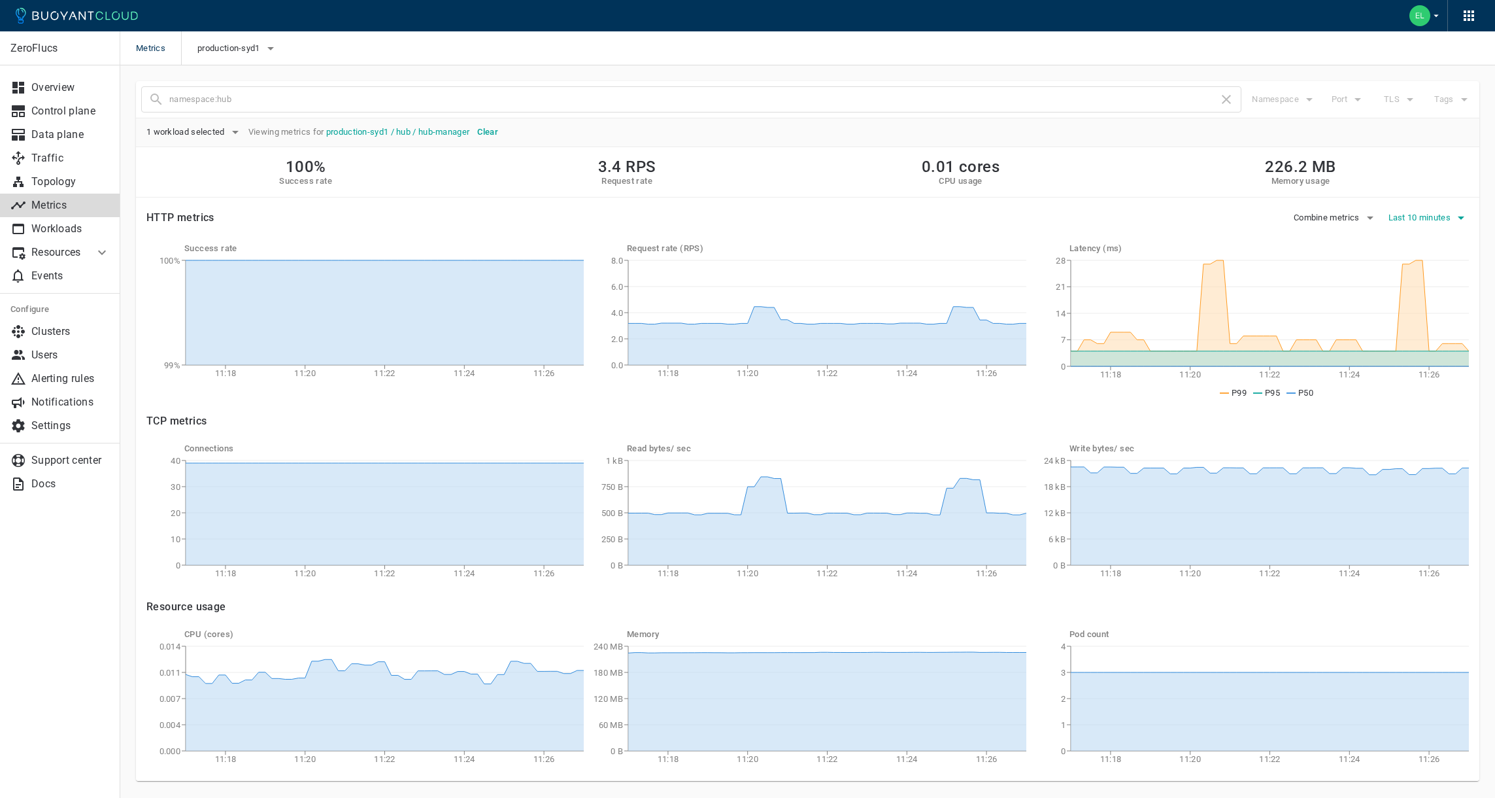
click at [1423, 220] on span "Last 10 minutes" at bounding box center [1421, 218] width 65 height 10
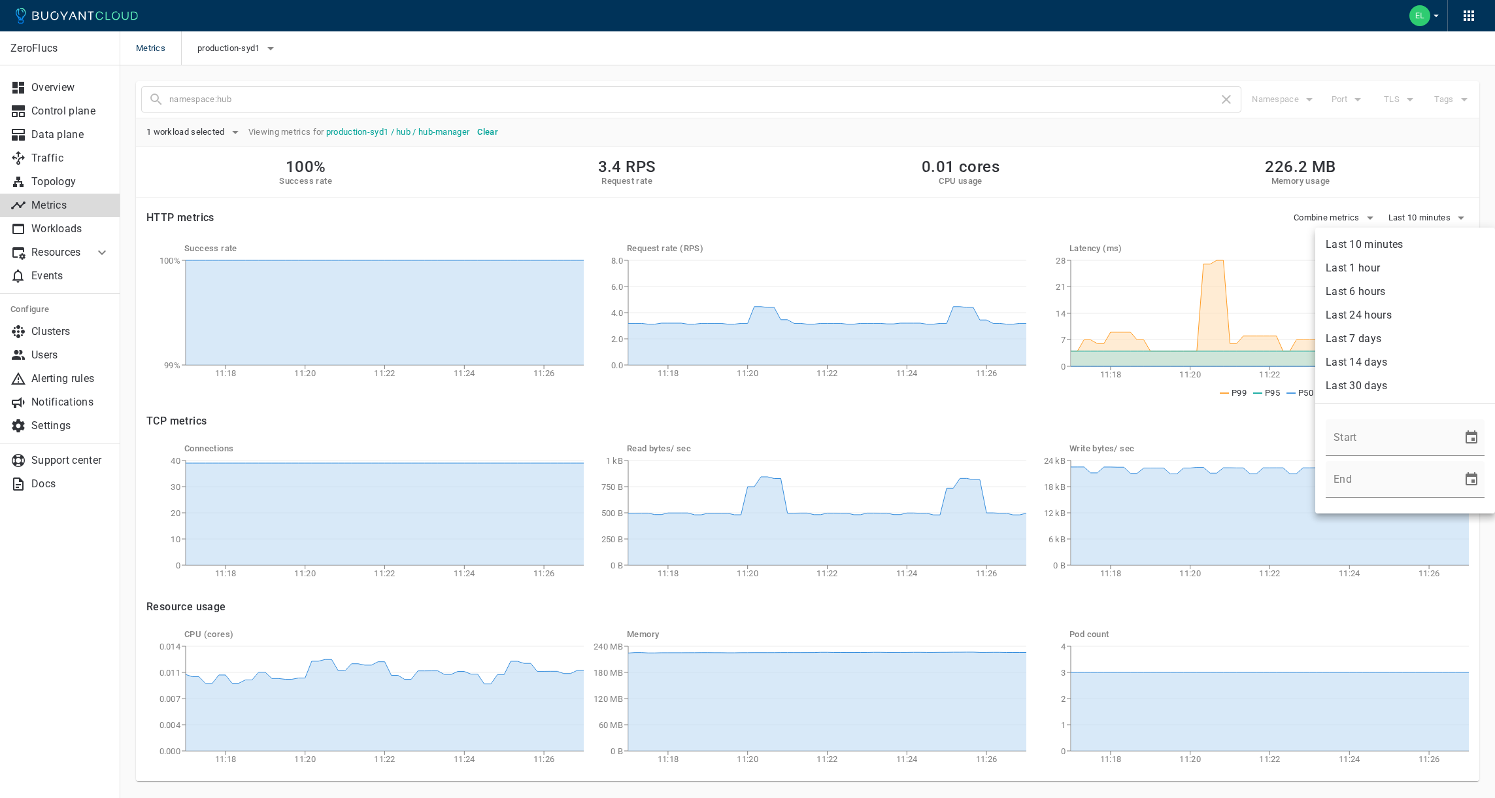
click at [1403, 290] on li "Last 6 hours" at bounding box center [1406, 292] width 180 height 24
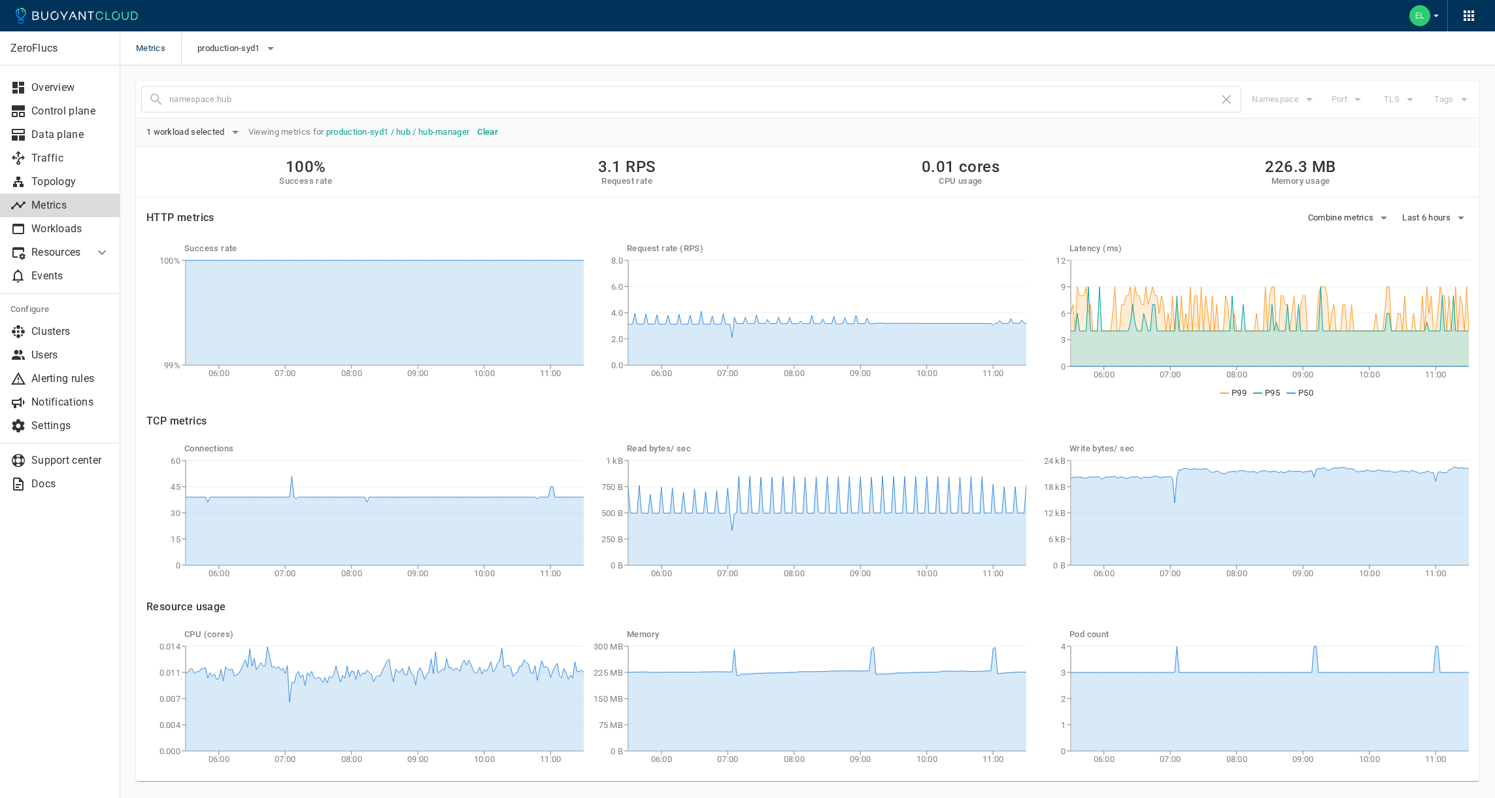
click at [917, 38] on div "Metrics production-syd1" at bounding box center [807, 48] width 1375 height 34
click at [796, 44] on div "Metrics production-syd1" at bounding box center [807, 48] width 1375 height 34
